Goal: Leave review/rating: Leave review/rating

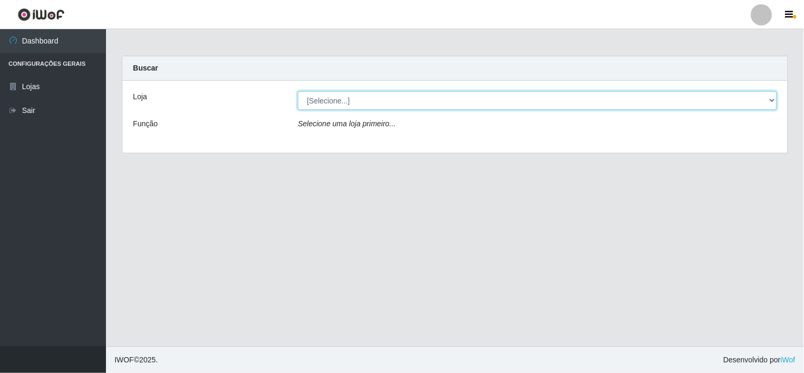
click at [772, 99] on select "[Selecione...] Rede Compras Supermercados - LOJA 6" at bounding box center [537, 100] width 479 height 19
select select "398"
click at [298, 91] on select "[Selecione...] Rede Compras Supermercados - LOJA 6" at bounding box center [537, 100] width 479 height 19
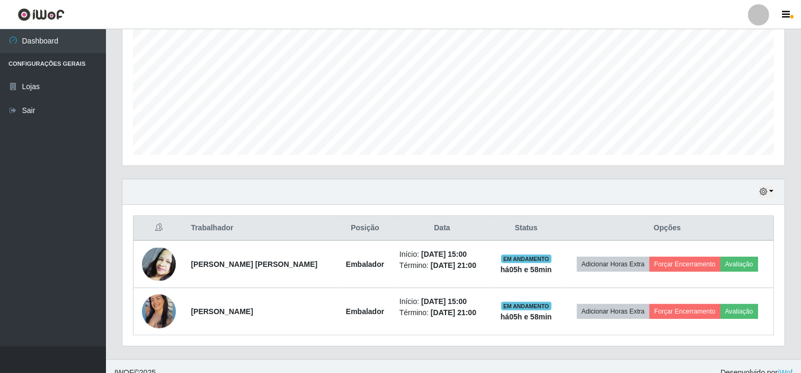
scroll to position [235, 0]
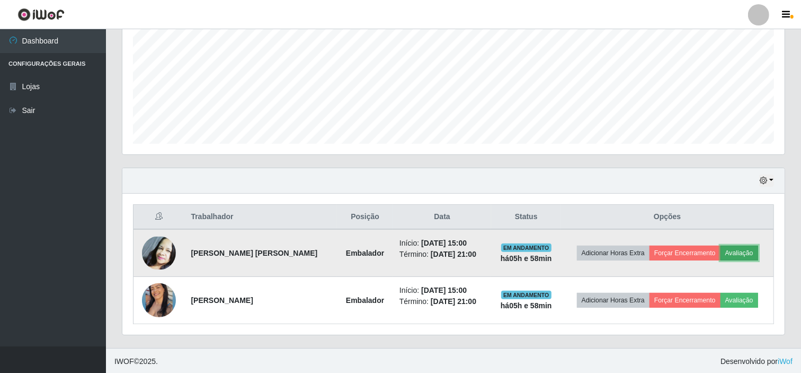
click at [741, 250] on button "Avaliação" at bounding box center [740, 252] width 38 height 15
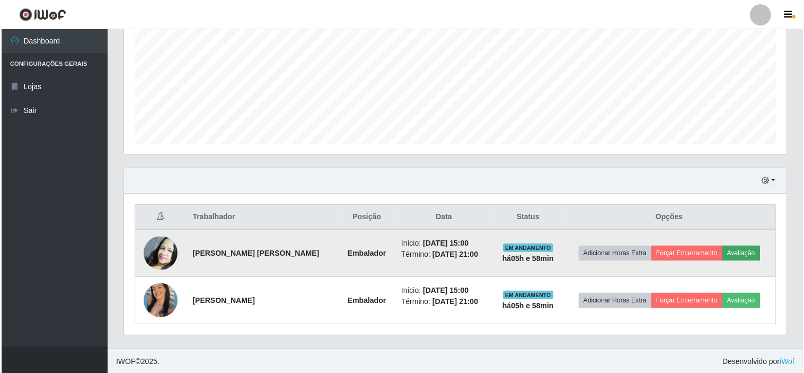
scroll to position [219, 655]
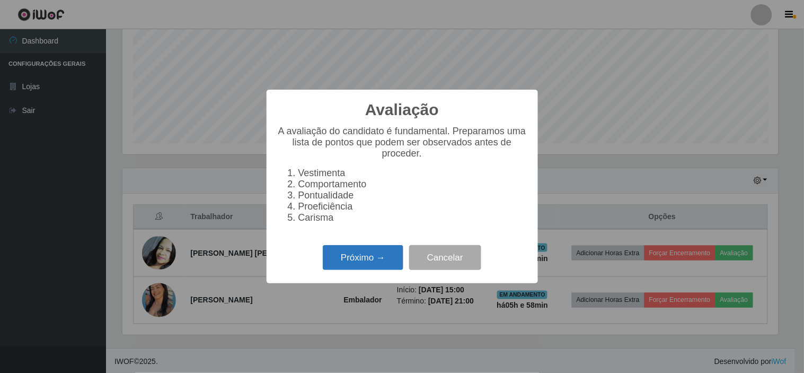
click at [367, 261] on button "Próximo →" at bounding box center [363, 257] width 81 height 25
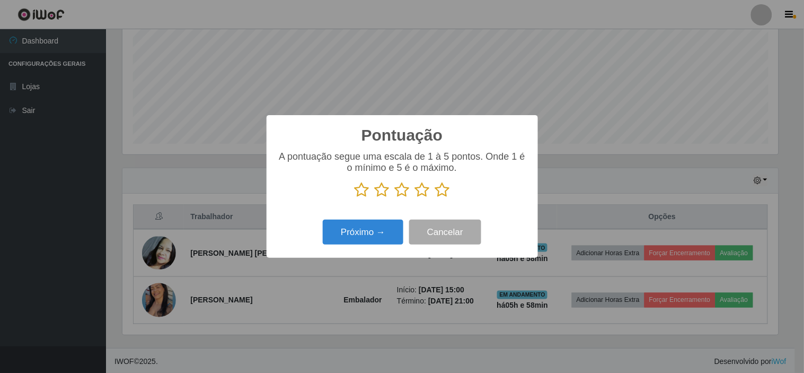
click at [442, 191] on icon at bounding box center [442, 190] width 15 height 16
click at [435, 198] on input "radio" at bounding box center [435, 198] width 0 height 0
click at [366, 230] on button "Próximo →" at bounding box center [363, 231] width 81 height 25
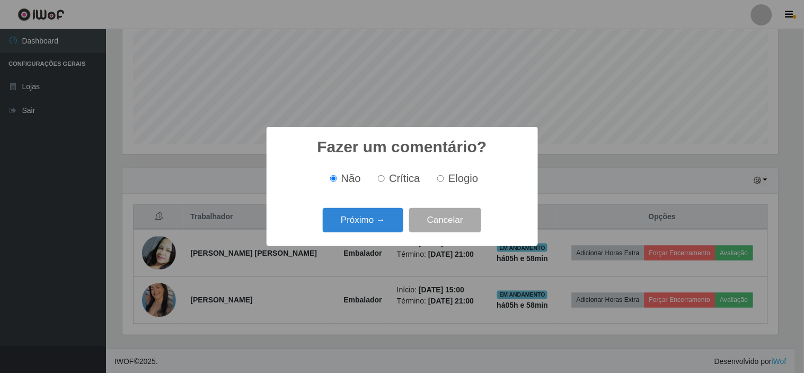
click at [442, 179] on input "Elogio" at bounding box center [440, 178] width 7 height 7
radio input "true"
click at [362, 221] on button "Próximo →" at bounding box center [363, 220] width 81 height 25
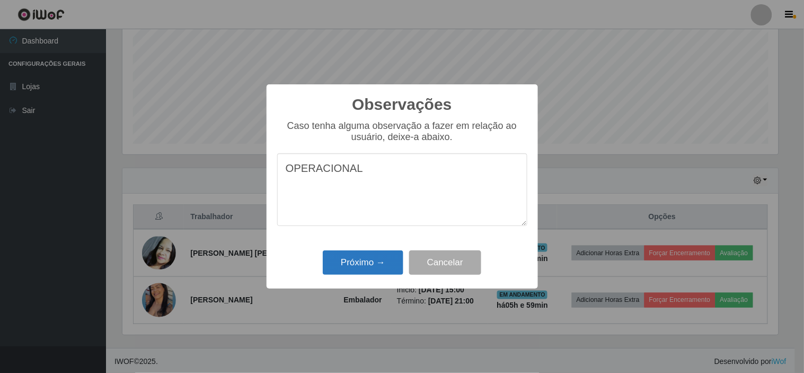
type textarea "OPERACIONAL"
click at [362, 263] on button "Próximo →" at bounding box center [363, 262] width 81 height 25
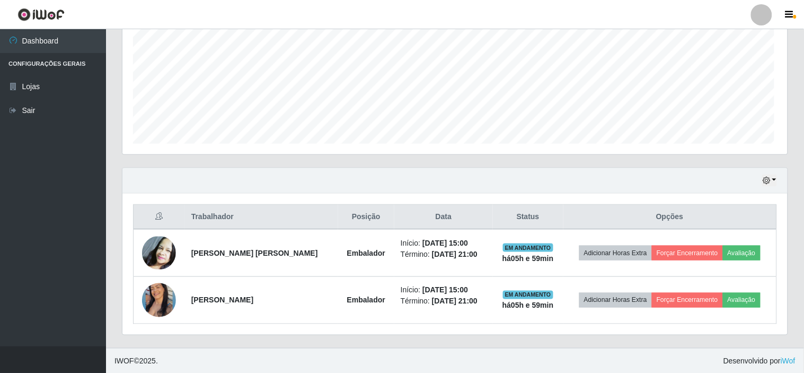
scroll to position [219, 662]
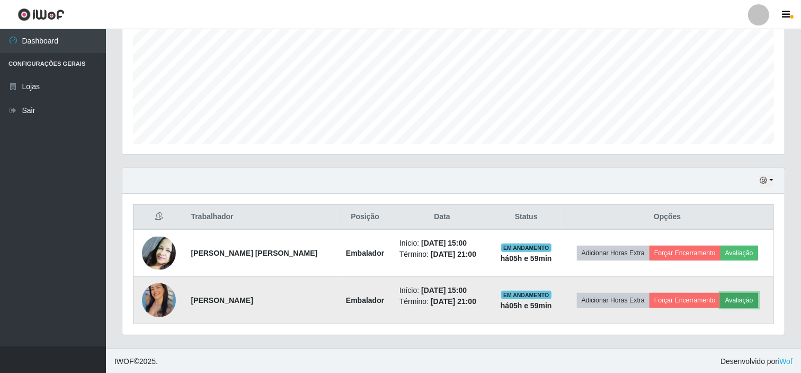
click at [742, 298] on button "Avaliação" at bounding box center [740, 299] width 38 height 15
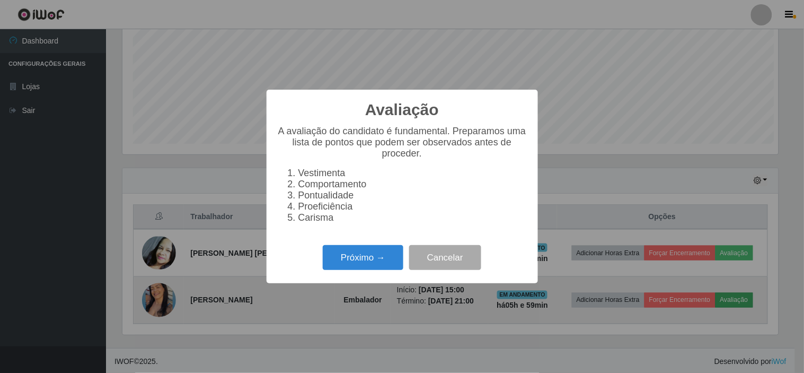
scroll to position [219, 655]
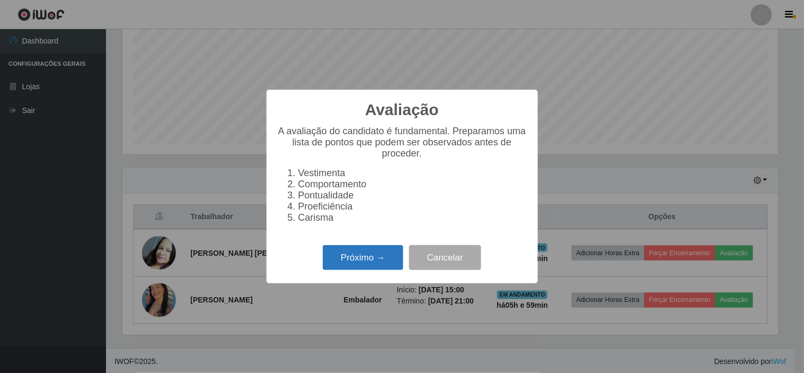
click at [361, 261] on button "Próximo →" at bounding box center [363, 257] width 81 height 25
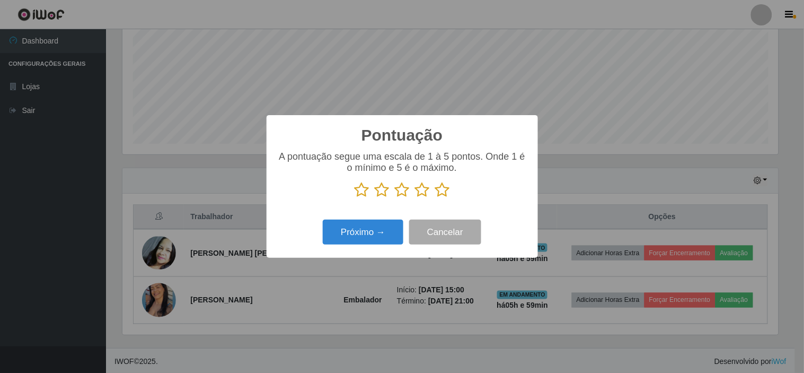
click at [441, 192] on icon at bounding box center [442, 190] width 15 height 16
click at [435, 198] on input "radio" at bounding box center [435, 198] width 0 height 0
click at [367, 230] on button "Próximo →" at bounding box center [363, 231] width 81 height 25
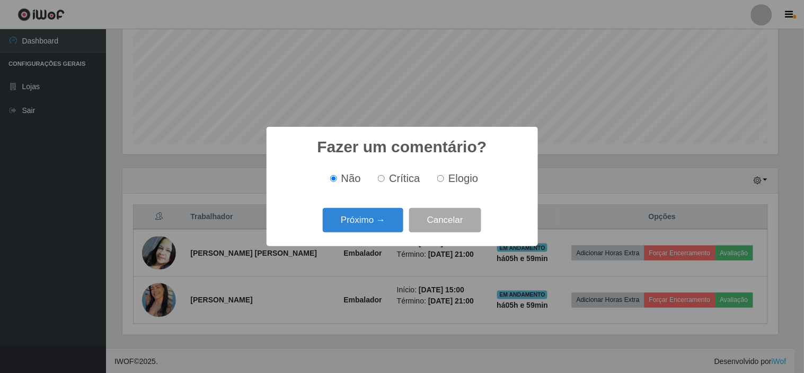
click at [448, 180] on span "Elogio" at bounding box center [463, 178] width 30 height 12
click at [444, 180] on input "Elogio" at bounding box center [440, 178] width 7 height 7
radio input "true"
click at [370, 219] on button "Próximo →" at bounding box center [363, 220] width 81 height 25
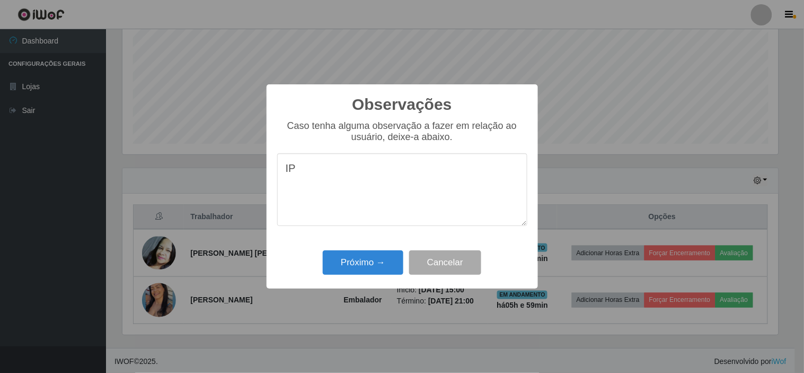
type textarea "I"
click at [292, 171] on textarea "IPERACIONAL" at bounding box center [402, 189] width 250 height 73
type textarea "OPERACIONAL"
click at [366, 260] on button "Próximo →" at bounding box center [363, 262] width 81 height 25
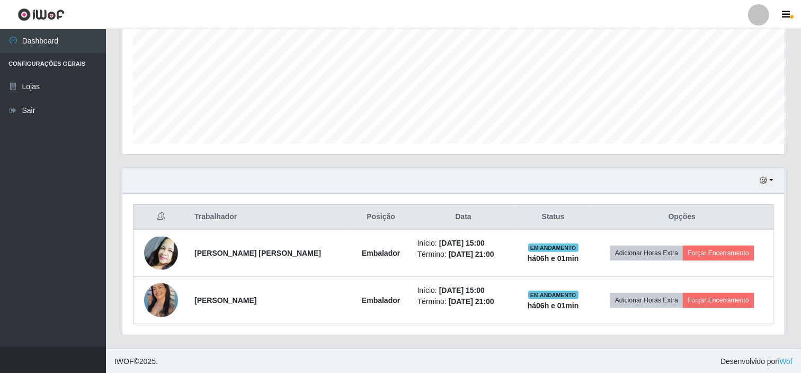
scroll to position [529664, 529222]
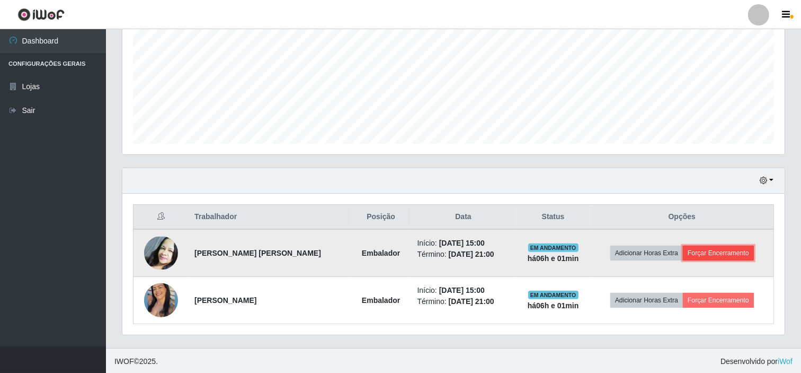
click at [708, 250] on button "Forçar Encerramento" at bounding box center [718, 252] width 71 height 15
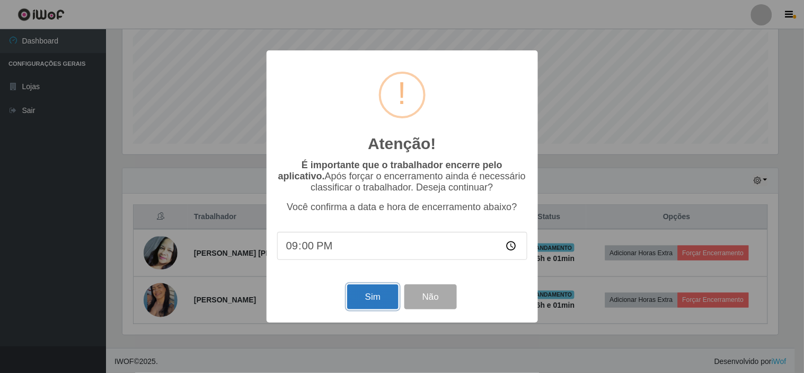
click at [383, 293] on button "Sim" at bounding box center [372, 296] width 51 height 25
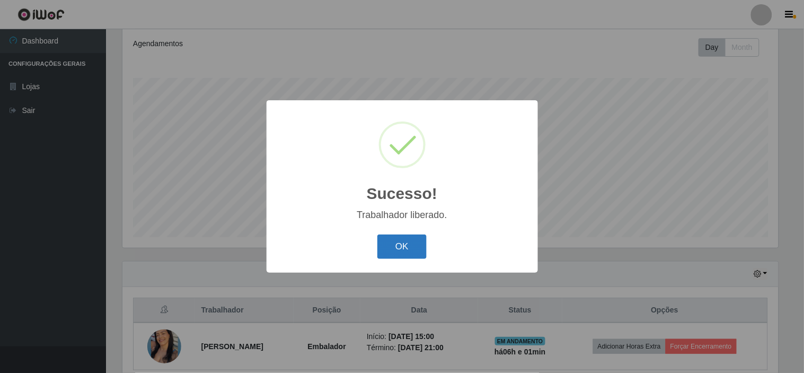
drag, startPoint x: 401, startPoint y: 241, endPoint x: 558, endPoint y: 297, distance: 167.6
click at [405, 241] on button "OK" at bounding box center [401, 246] width 49 height 25
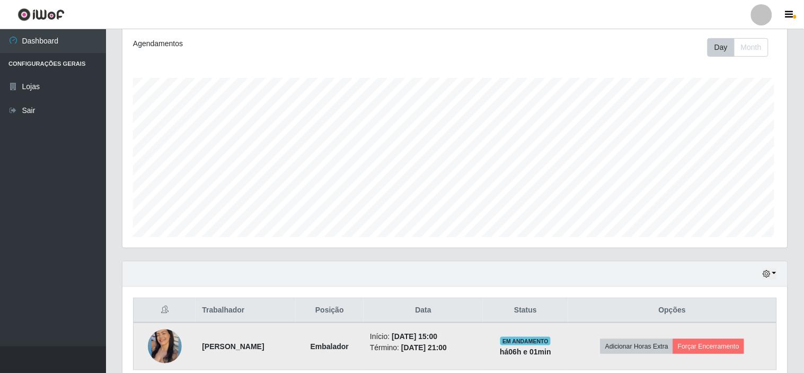
scroll to position [219, 662]
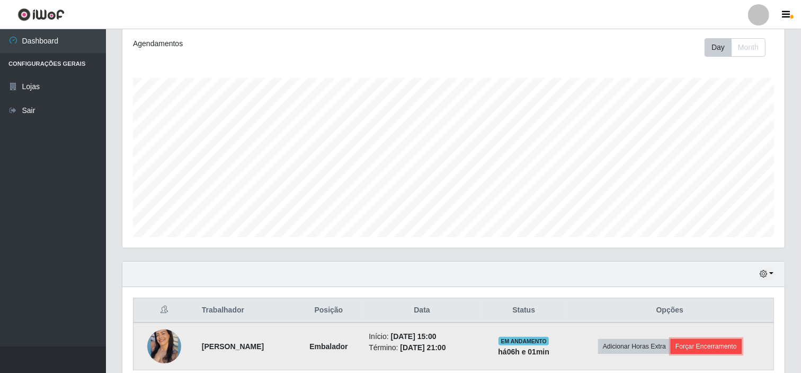
click at [691, 345] on button "Forçar Encerramento" at bounding box center [706, 346] width 71 height 15
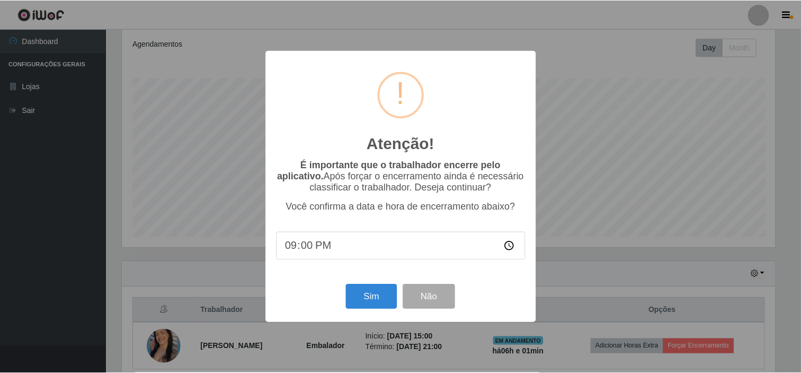
scroll to position [219, 655]
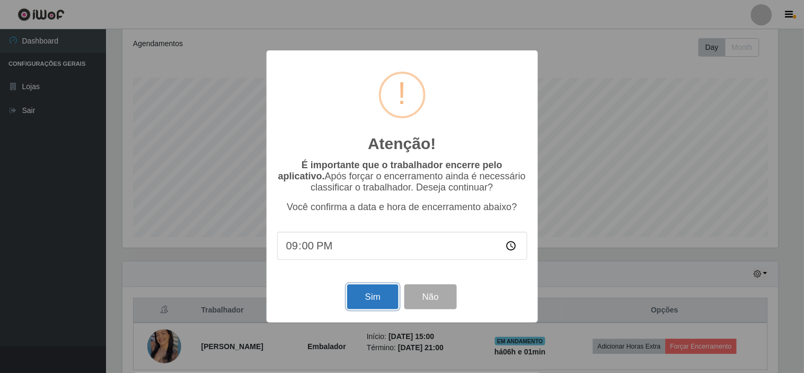
click at [373, 297] on button "Sim" at bounding box center [372, 296] width 51 height 25
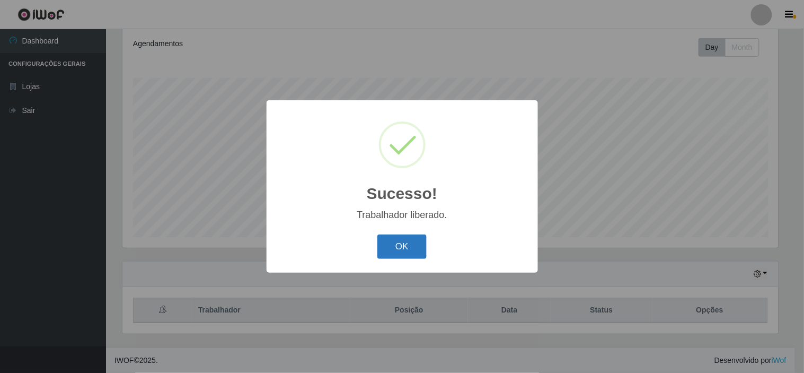
click at [404, 246] on button "OK" at bounding box center [401, 246] width 49 height 25
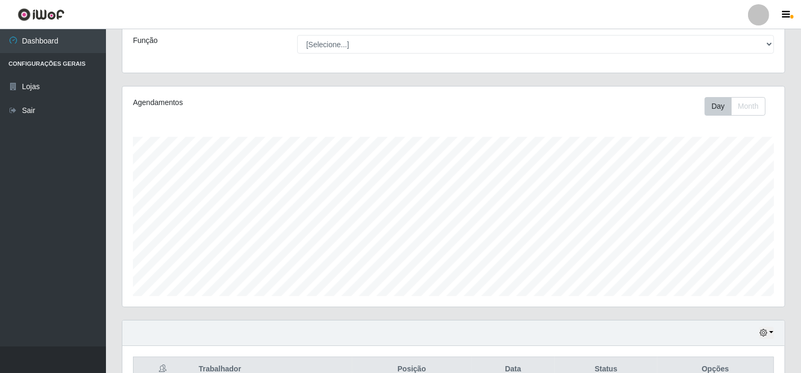
scroll to position [142, 0]
